Goal: Information Seeking & Learning: Learn about a topic

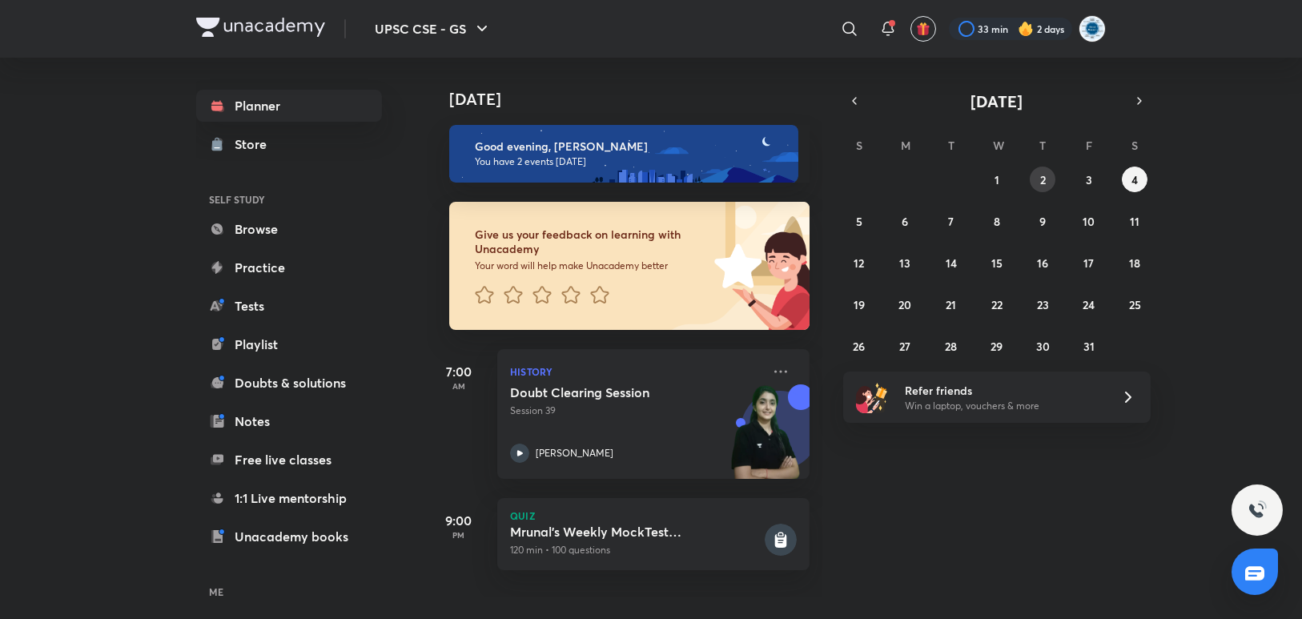
click at [1035, 175] on button "2" at bounding box center [1043, 180] width 26 height 26
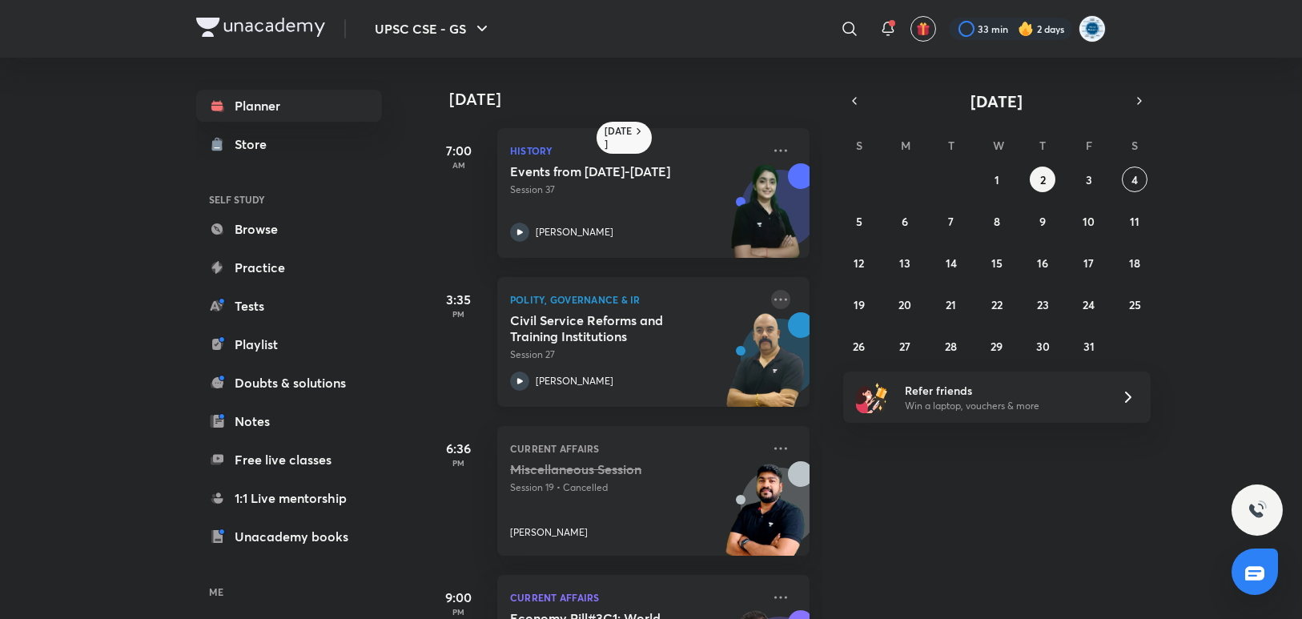
click at [771, 298] on icon at bounding box center [780, 299] width 19 height 19
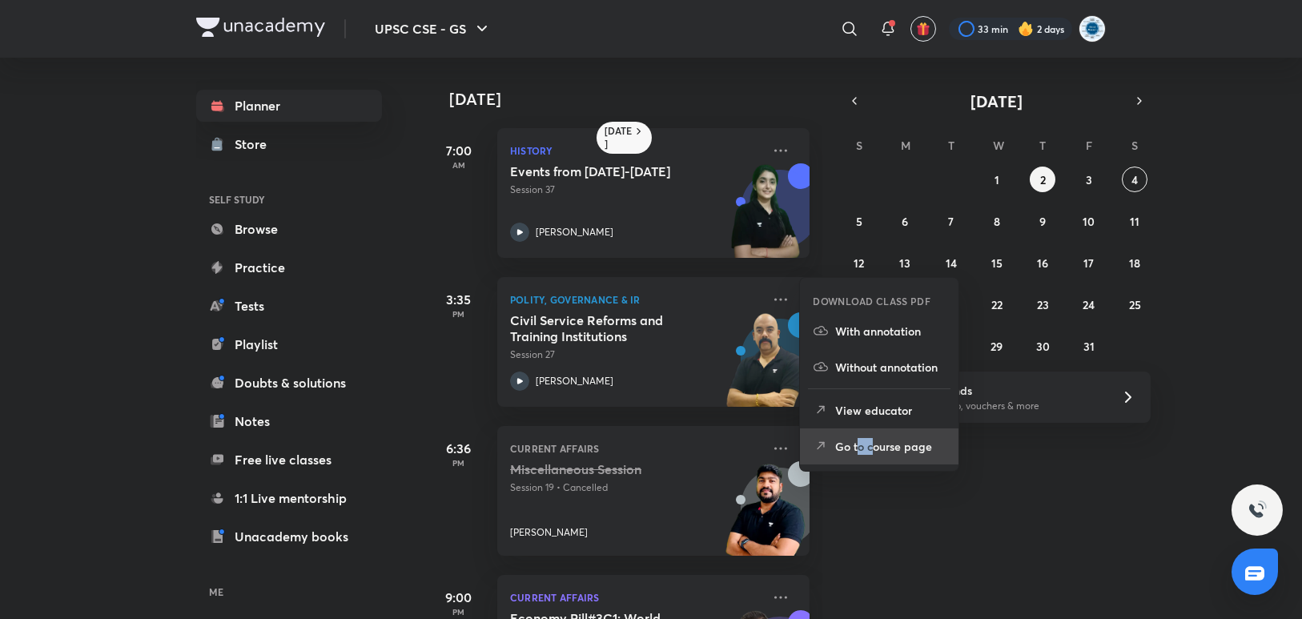
drag, startPoint x: 856, startPoint y: 442, endPoint x: 870, endPoint y: 444, distance: 13.8
click at [870, 444] on p "Go to course page" at bounding box center [890, 446] width 110 height 17
